Goal: Information Seeking & Learning: Learn about a topic

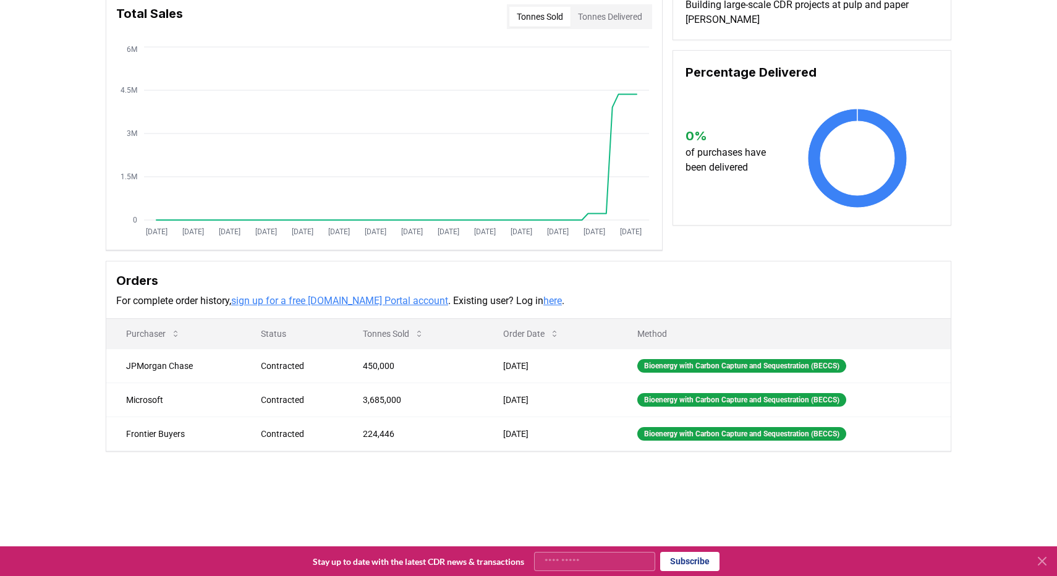
click at [44, 145] on div "Supplier Metrics Total Sales Tonnes Sold Tonnes Delivered [DATE] [DATE] [DATE] …" at bounding box center [528, 244] width 1057 height 514
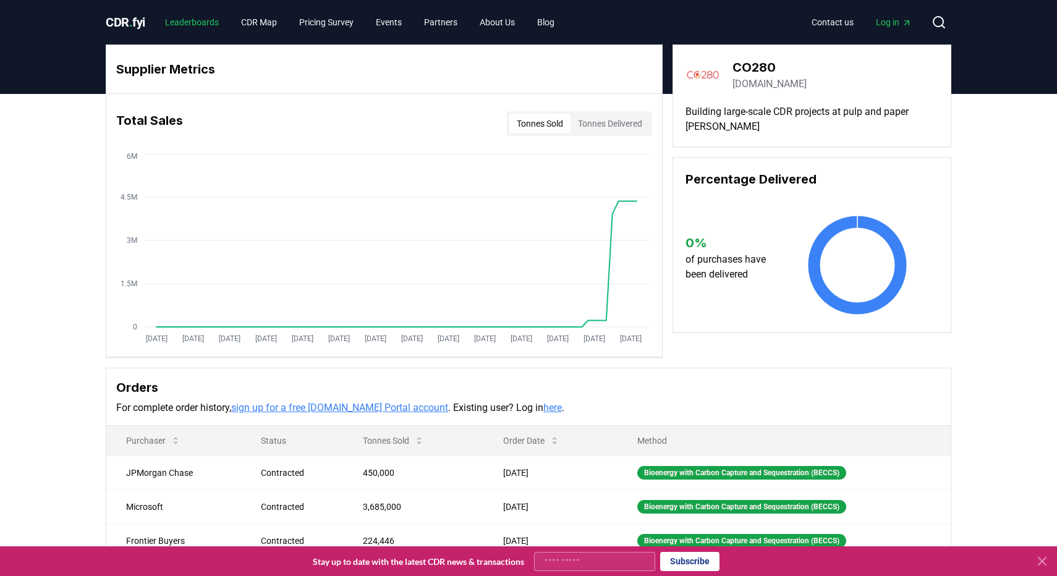
click at [189, 15] on link "Leaderboards" at bounding box center [192, 22] width 74 height 22
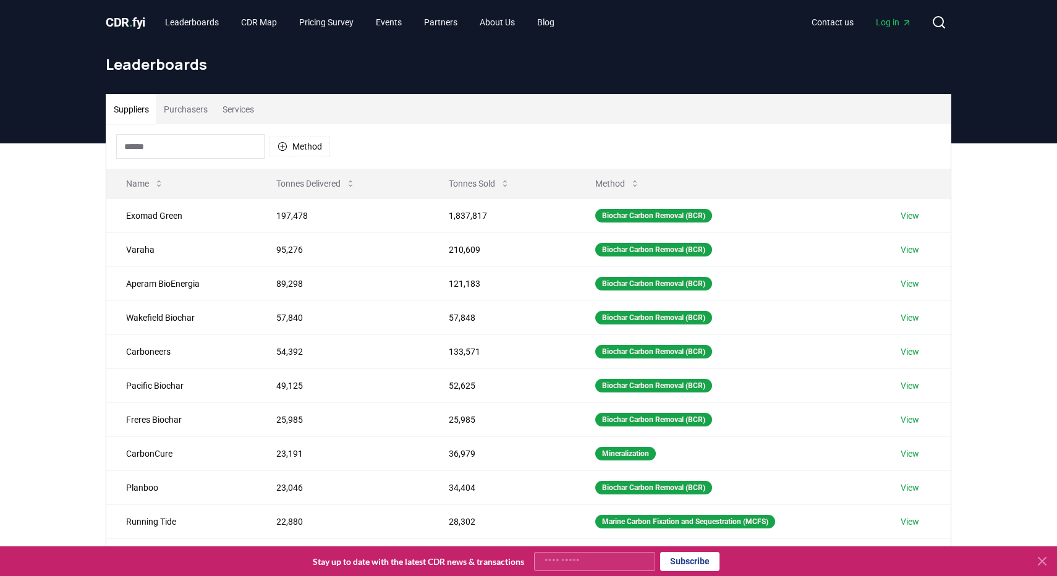
click at [228, 148] on input at bounding box center [190, 146] width 148 height 25
click at [208, 22] on link "Leaderboards" at bounding box center [192, 22] width 74 height 22
click at [204, 21] on link "Leaderboards" at bounding box center [192, 22] width 74 height 22
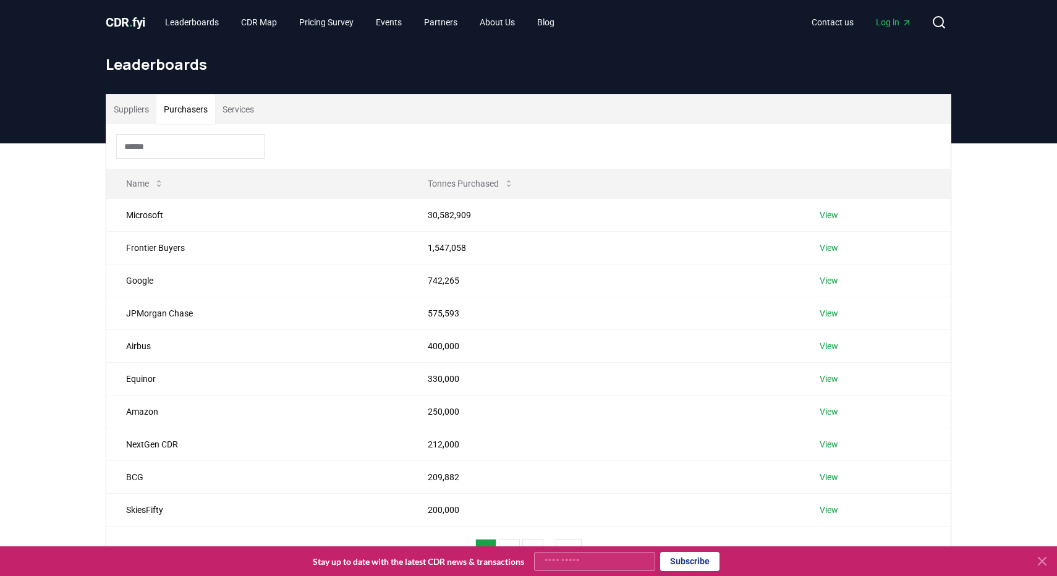
click at [190, 111] on button "Purchasers" at bounding box center [185, 110] width 59 height 30
click at [183, 153] on input at bounding box center [190, 146] width 148 height 25
click at [835, 215] on link "View" at bounding box center [829, 215] width 19 height 12
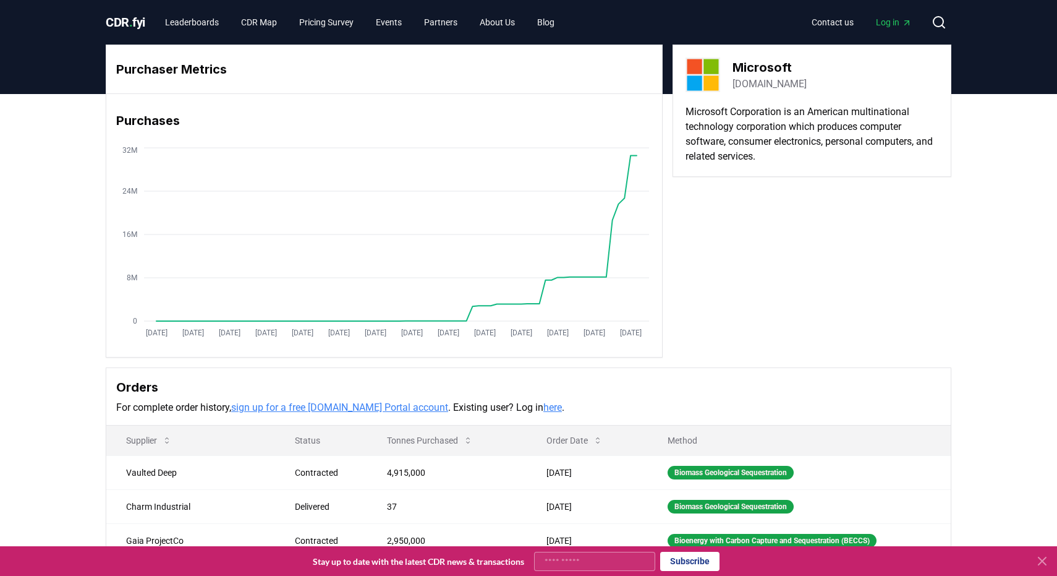
click at [104, 304] on div "Purchaser Metrics Purchases [DATE] [DATE] [DATE] [DATE] [DATE] [DATE] [DATE] [D…" at bounding box center [529, 336] width 866 height 582
click at [198, 25] on link "Leaderboards" at bounding box center [192, 22] width 74 height 22
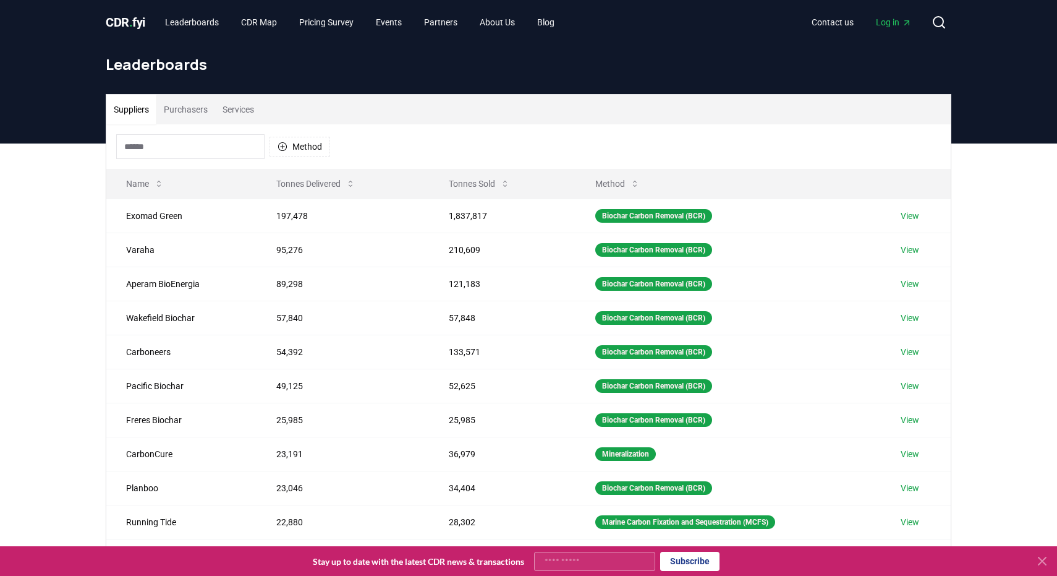
click at [143, 15] on span "CDR . fyi" at bounding box center [126, 22] width 40 height 15
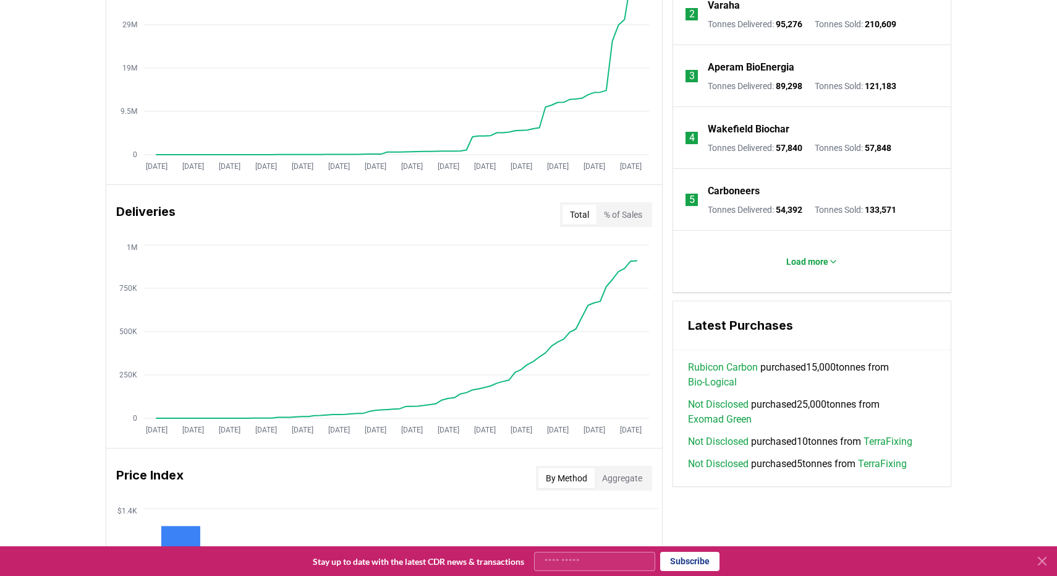
scroll to position [531, 0]
